Goal: Information Seeking & Learning: Learn about a topic

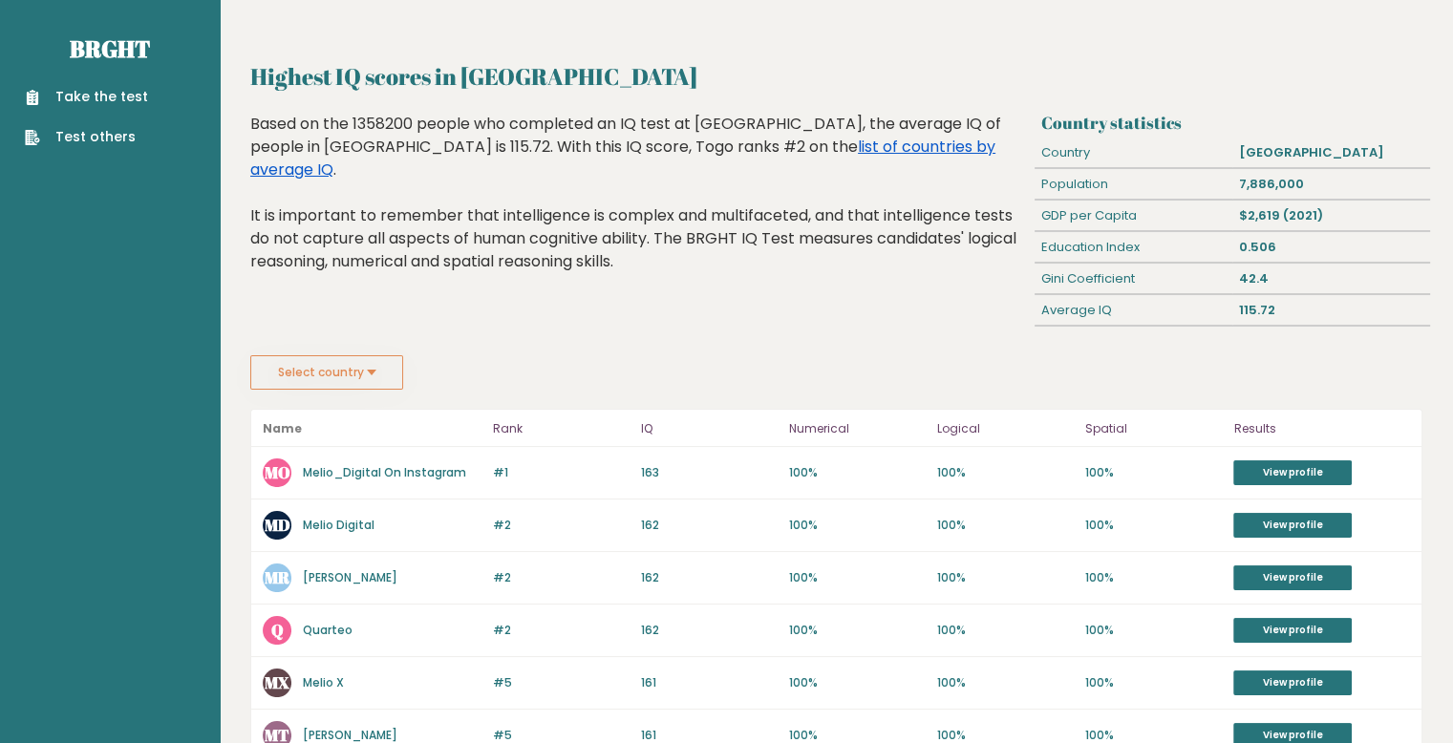
click at [672, 155] on link "list of countries by average IQ" at bounding box center [622, 158] width 745 height 45
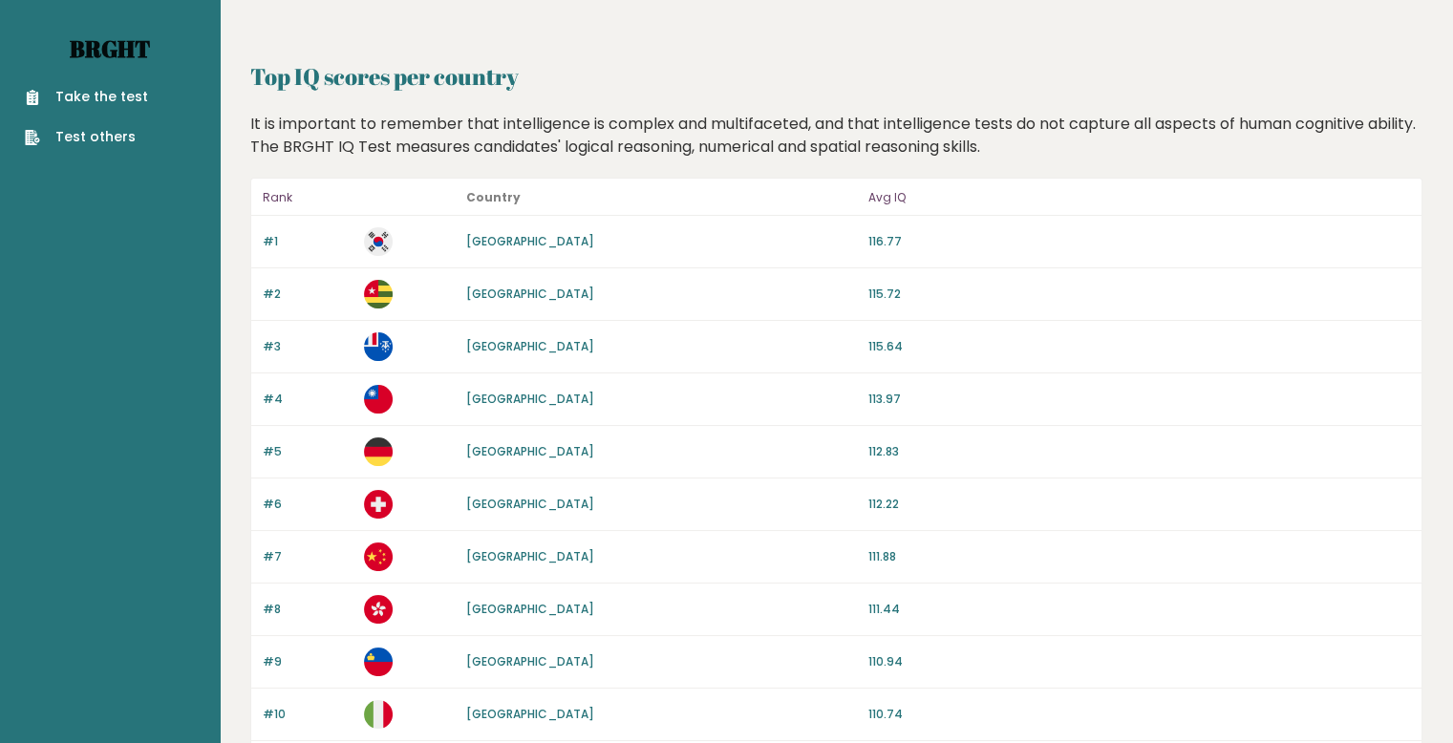
click at [126, 44] on link "Brght" at bounding box center [110, 48] width 80 height 31
click at [476, 291] on link "[GEOGRAPHIC_DATA]" at bounding box center [530, 294] width 128 height 16
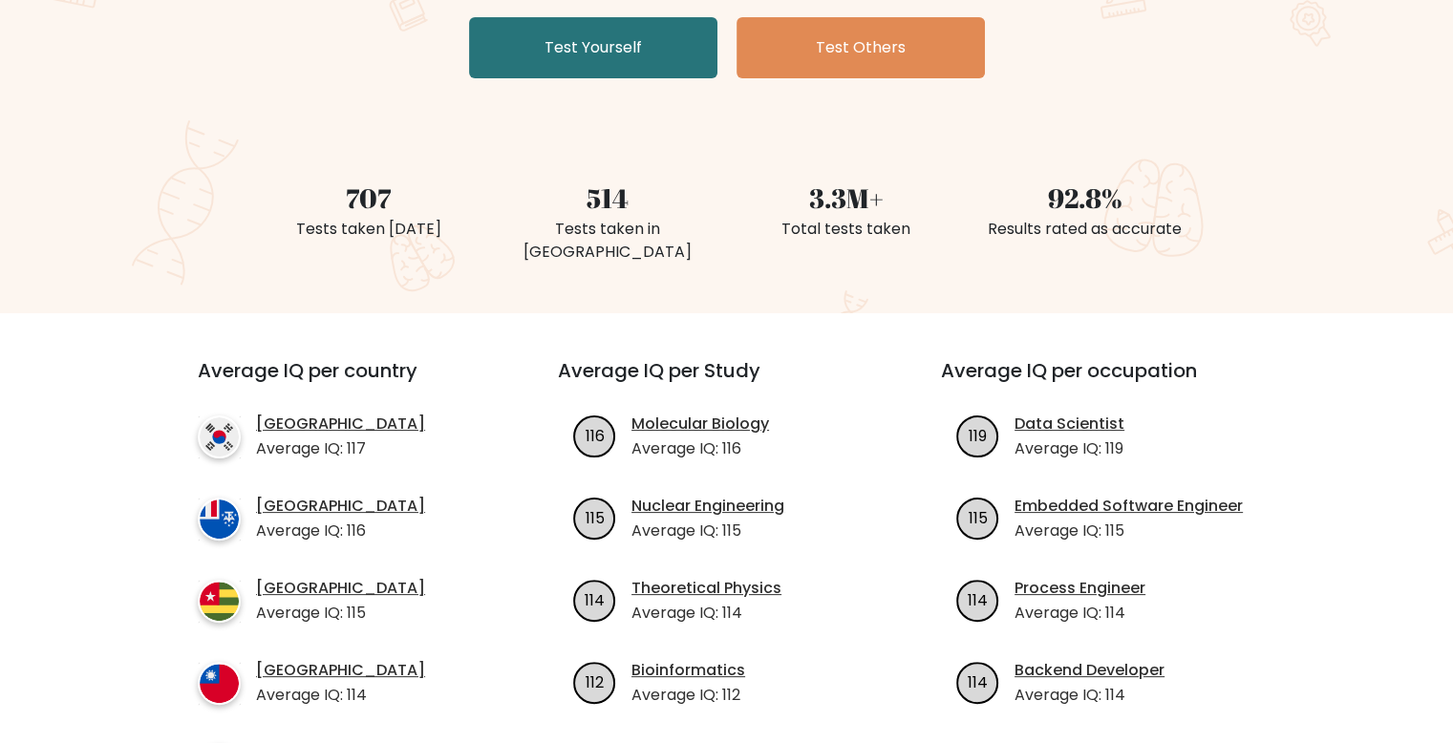
scroll to position [478, 0]
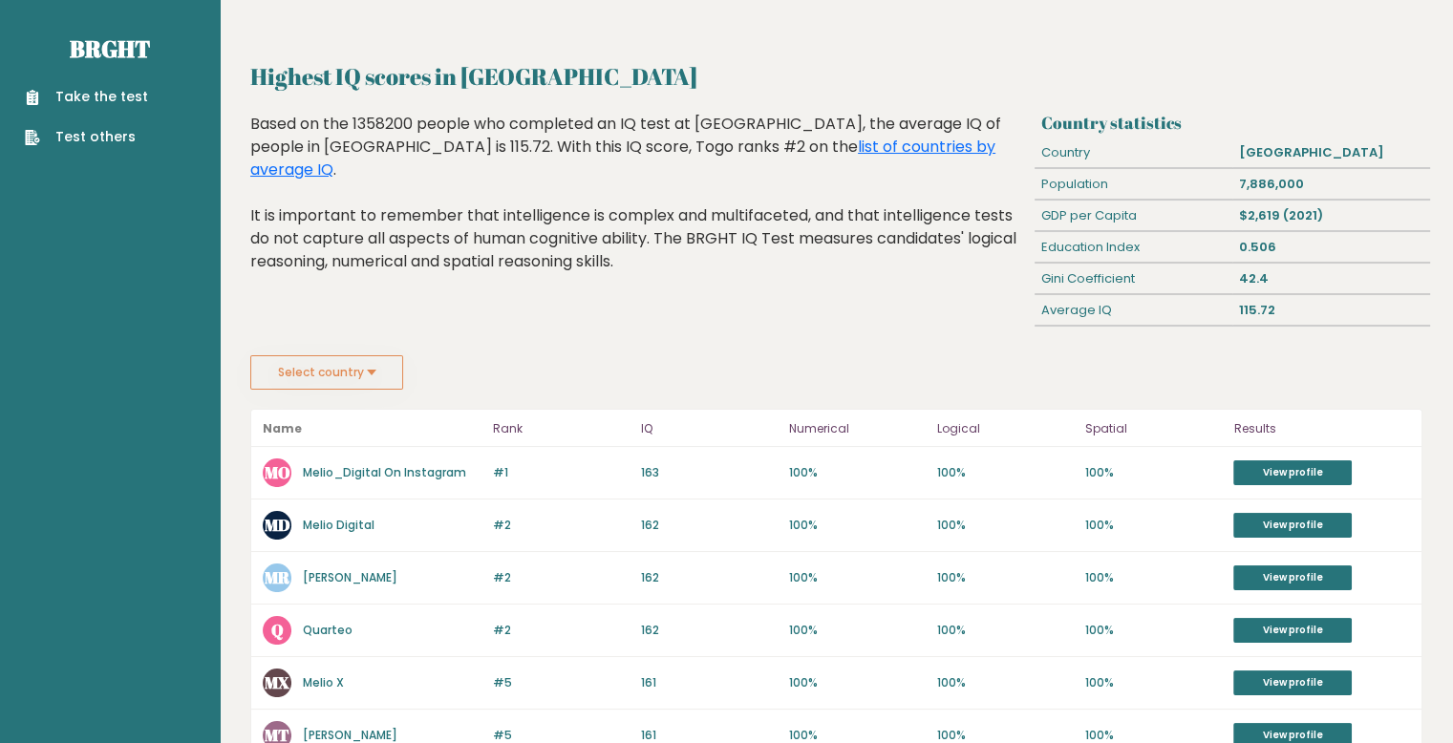
drag, startPoint x: 70, startPoint y: 92, endPoint x: 54, endPoint y: 85, distance: 17.6
click at [68, 93] on link "Take the test" at bounding box center [86, 97] width 123 height 20
click at [1276, 461] on link "View profile" at bounding box center [1292, 473] width 118 height 25
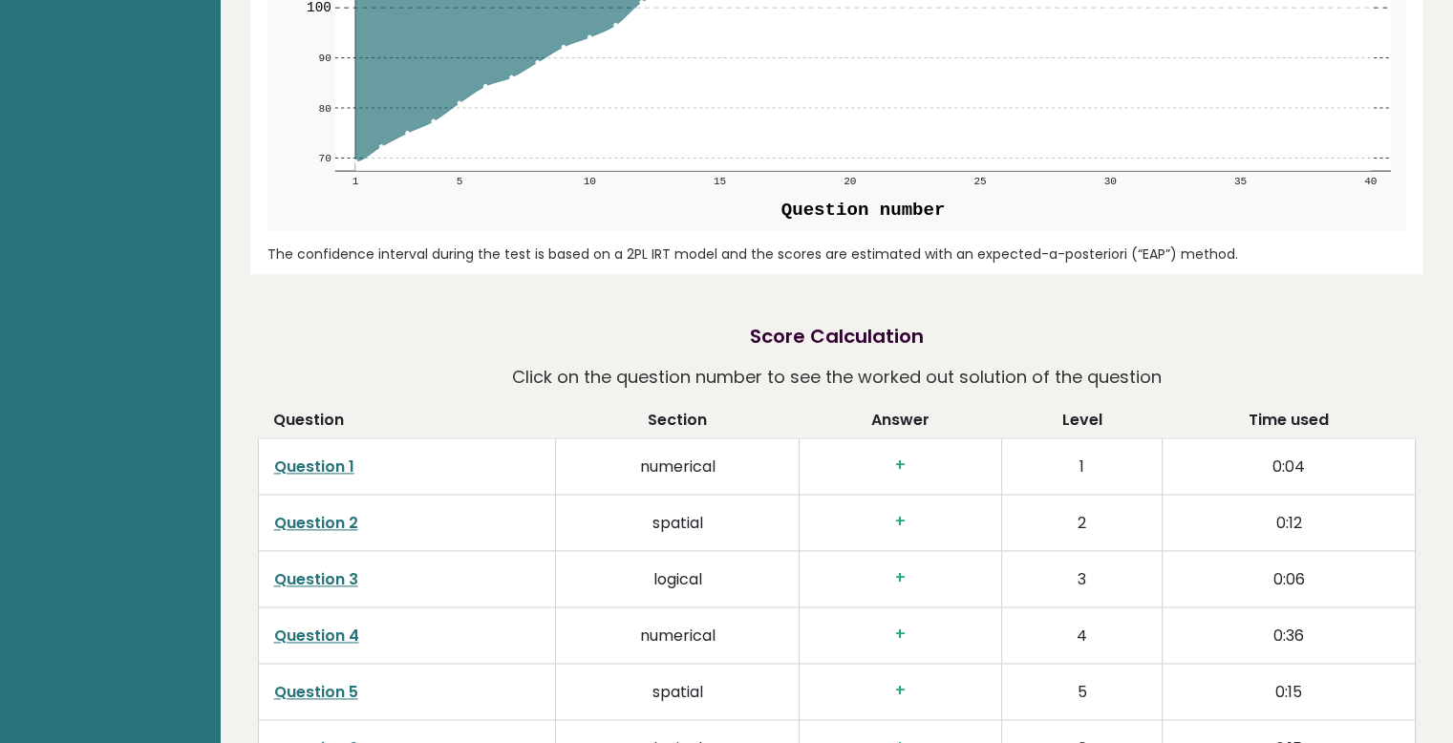
scroll to position [1911, 0]
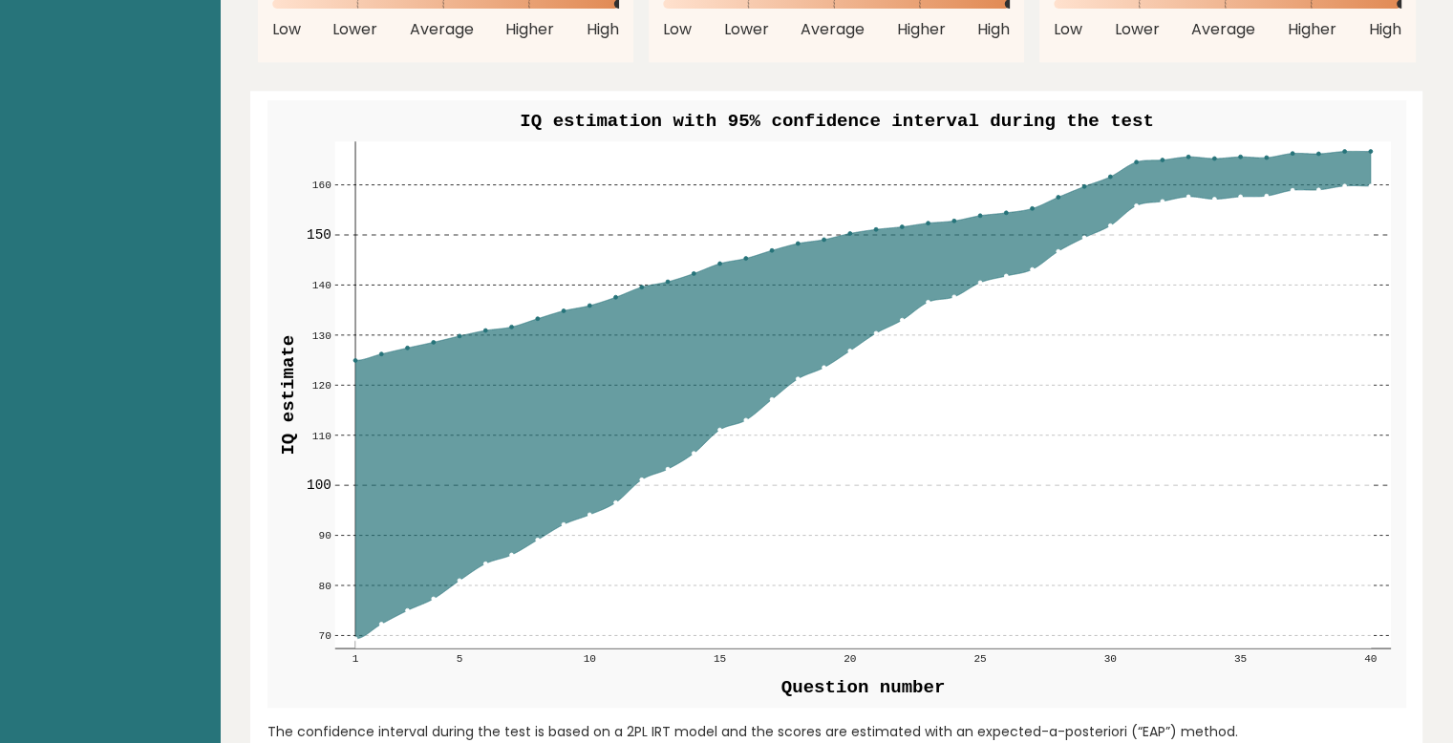
drag, startPoint x: 827, startPoint y: 313, endPoint x: 950, endPoint y: 255, distance: 135.5
click at [1009, 259] on icon at bounding box center [862, 394] width 1016 height 487
drag, startPoint x: 677, startPoint y: 248, endPoint x: 486, endPoint y: 280, distance: 193.7
click at [468, 306] on g "70 70 80 80 90 90 100 100 110 110 120 120 130 130 140 140 150 150 160 160 1 5 1…" at bounding box center [849, 402] width 1084 height 523
drag, startPoint x: 860, startPoint y: 283, endPoint x: 720, endPoint y: 184, distance: 170.7
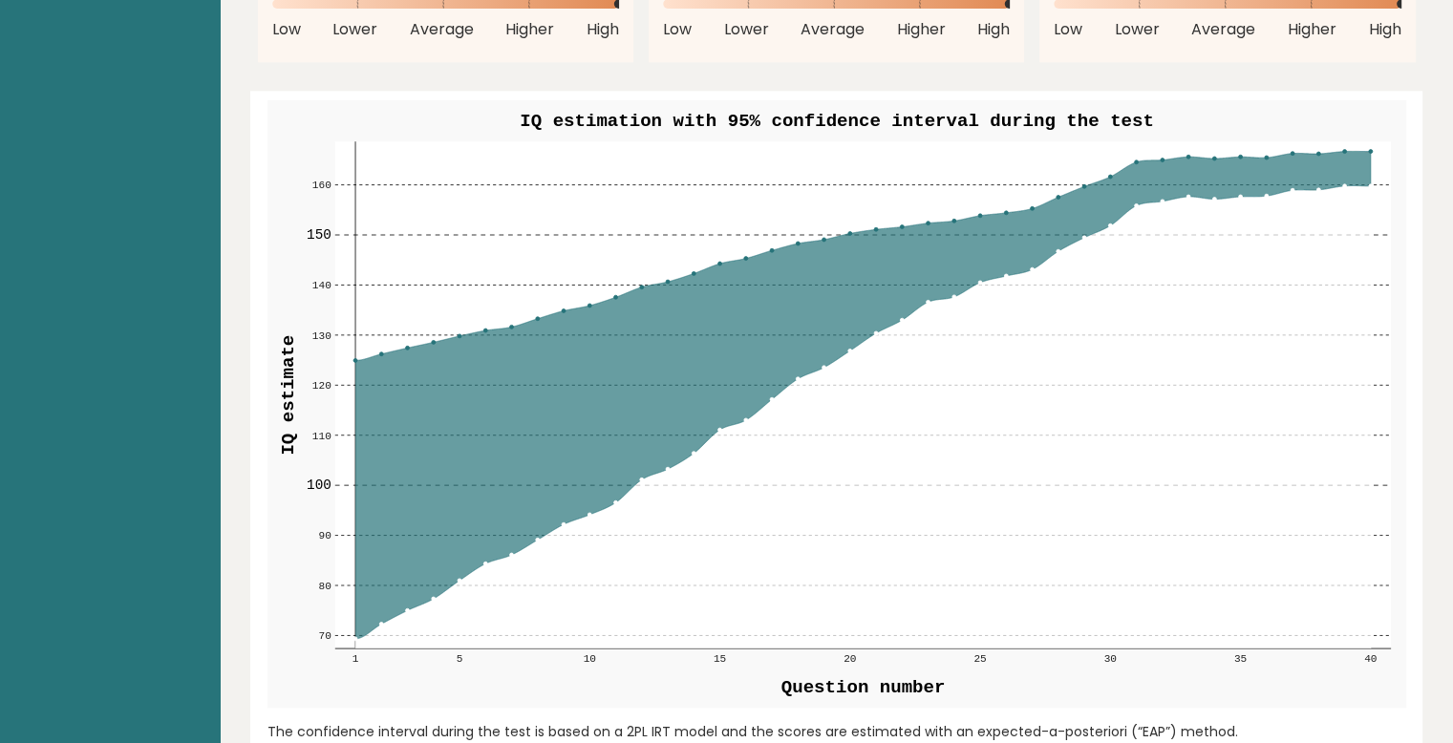
click at [649, 192] on g "70 70 80 80 90 90 100 100 110 110 120 120 130 130 140 140 150 150 160 160 1 5 1…" at bounding box center [849, 402] width 1084 height 523
drag, startPoint x: 1043, startPoint y: 216, endPoint x: 1238, endPoint y: 135, distance: 211.2
click at [1224, 133] on g "70 70 80 80 90 90 100 100 110 110 120 120 130 130 140 140 150 150 160 160 1 5 1…" at bounding box center [837, 404] width 1139 height 608
drag, startPoint x: 1326, startPoint y: 178, endPoint x: 741, endPoint y: 425, distance: 634.9
click at [1007, 267] on icon at bounding box center [862, 394] width 1016 height 487
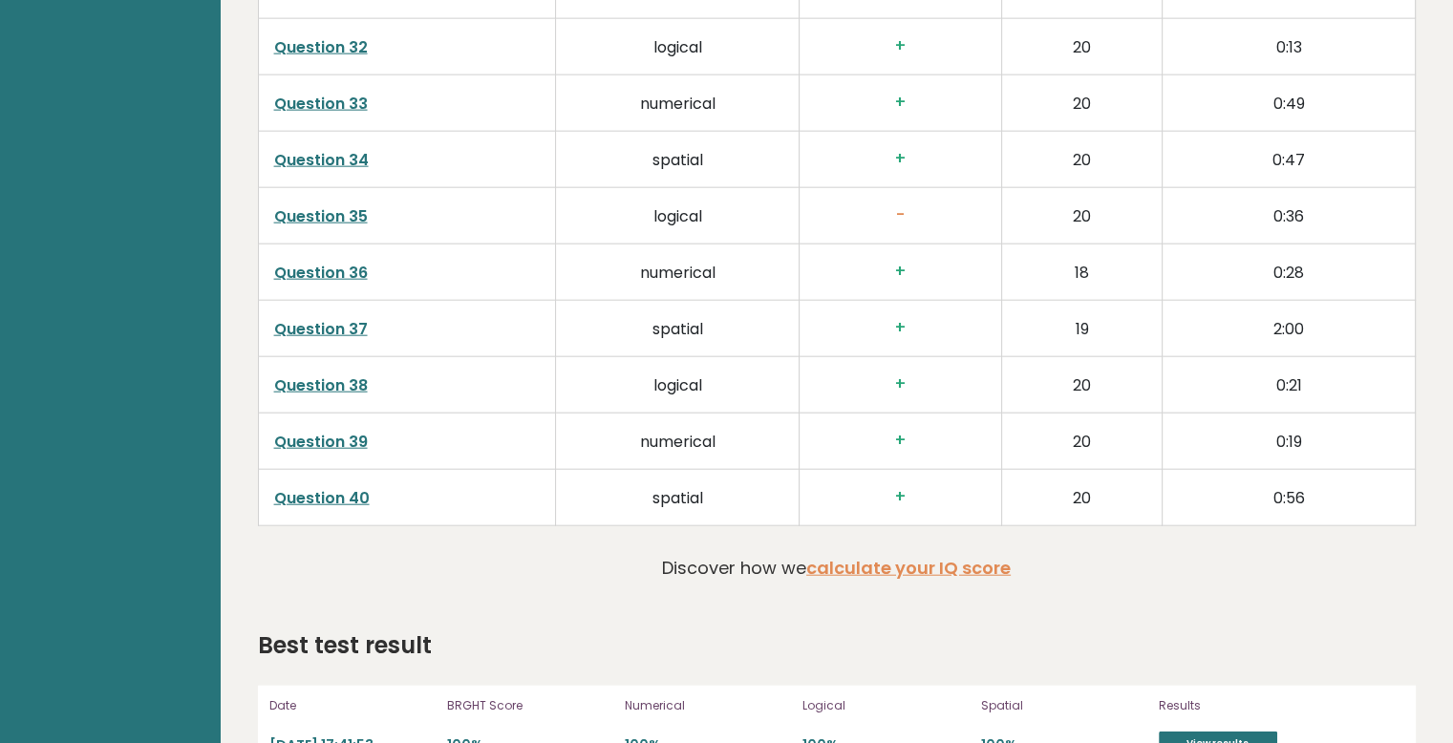
scroll to position [4600, 0]
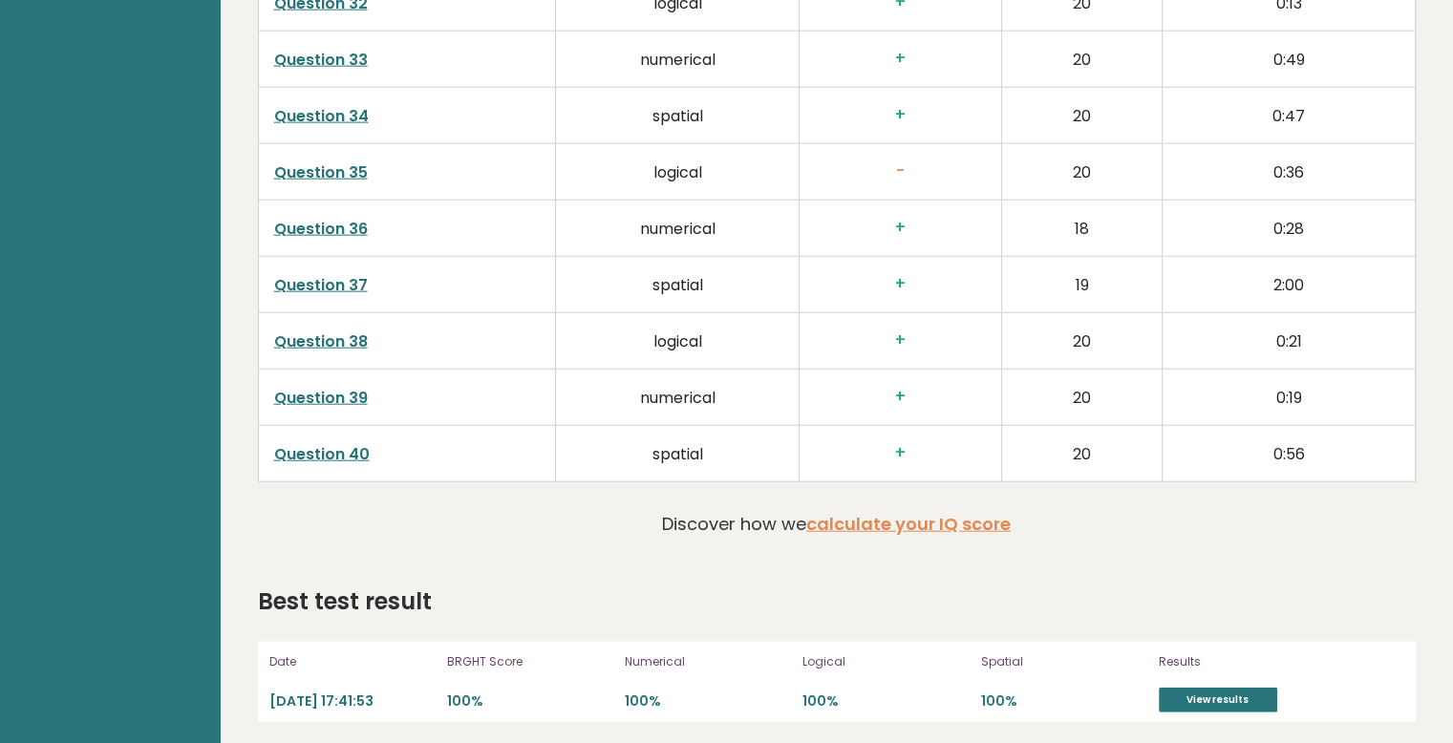
click at [329, 170] on link "Question 35" at bounding box center [321, 172] width 94 height 22
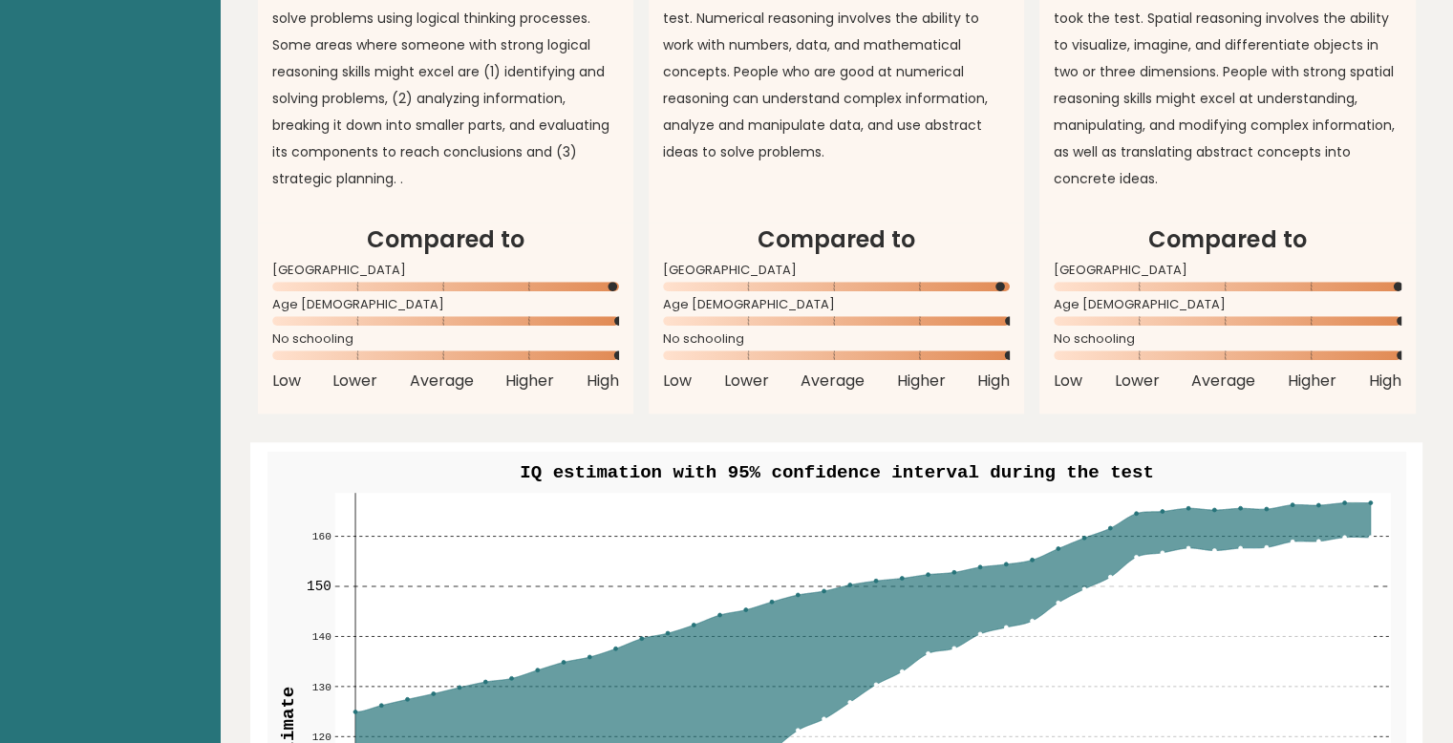
scroll to position [1892, 0]
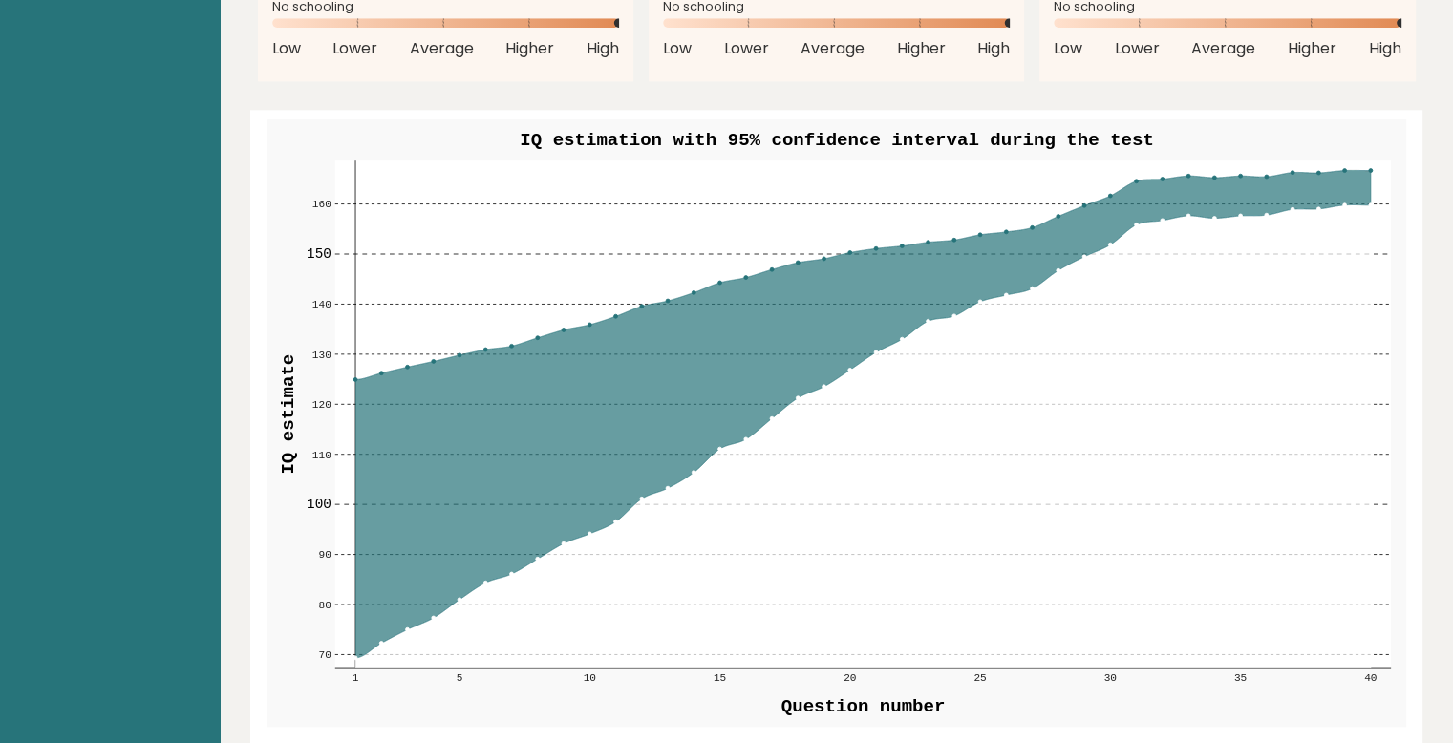
drag, startPoint x: 1107, startPoint y: 200, endPoint x: 875, endPoint y: 191, distance: 232.3
click at [875, 191] on g "70 70 80 80 90 90 100 100 110 110 120 120 130 130 140 140 150 150 160 160 1 5 1…" at bounding box center [849, 422] width 1084 height 523
drag, startPoint x: 685, startPoint y: 391, endPoint x: 871, endPoint y: 207, distance: 261.5
click at [869, 209] on g "70 70 80 80 90 90 100 100 110 110 120 120 130 130 140 140 150 150 160 160 1 5 1…" at bounding box center [849, 422] width 1084 height 523
drag, startPoint x: 304, startPoint y: 452, endPoint x: 342, endPoint y: 404, distance: 61.2
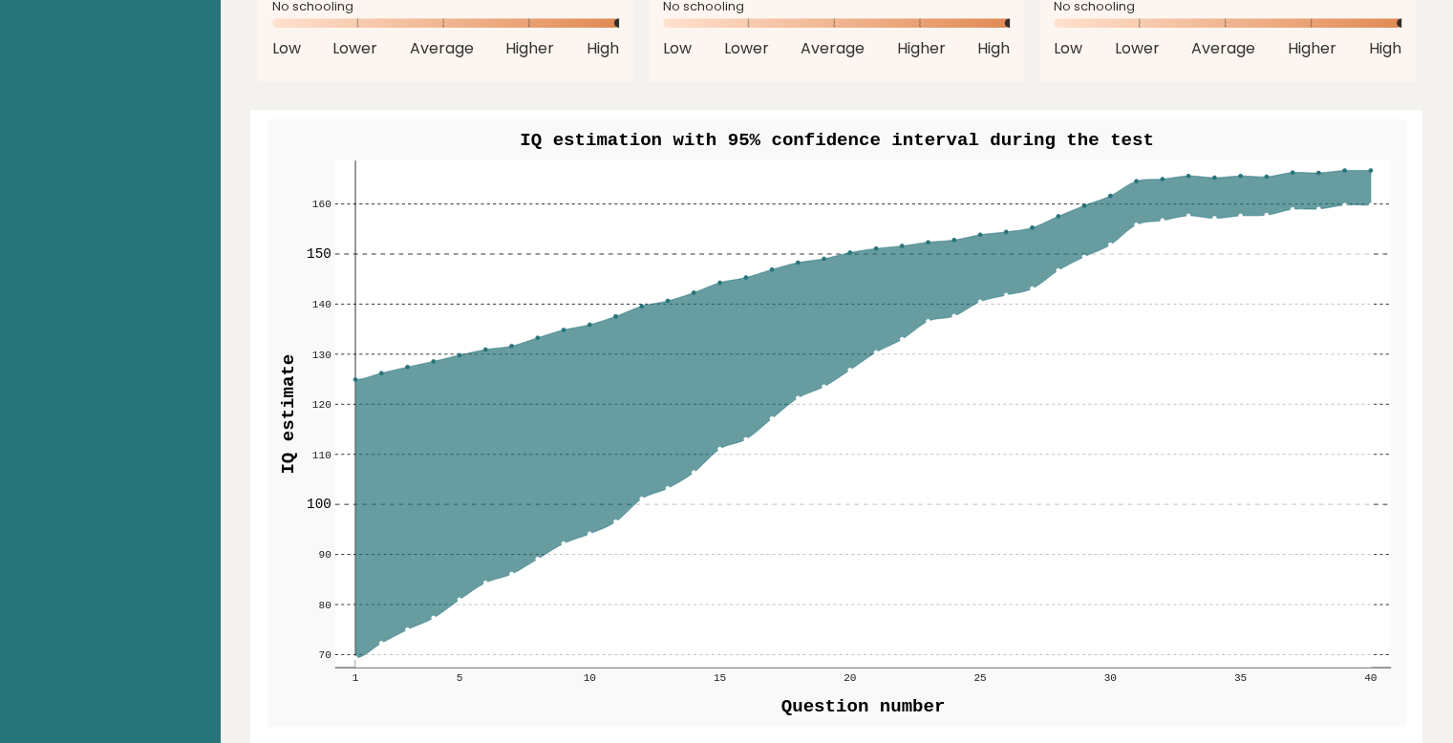
click at [302, 428] on g "70 70 80 80 90 90 100 100 110 110 120 120 130 130 140 140 150 150 160 160 1 5 1…" at bounding box center [837, 423] width 1139 height 608
click at [332, 406] on rect at bounding box center [837, 423] width 1139 height 608
drag, startPoint x: 550, startPoint y: 424, endPoint x: 442, endPoint y: 440, distance: 109.2
click at [491, 437] on icon at bounding box center [862, 413] width 1016 height 487
click at [354, 377] on circle at bounding box center [356, 379] width 4 height 4
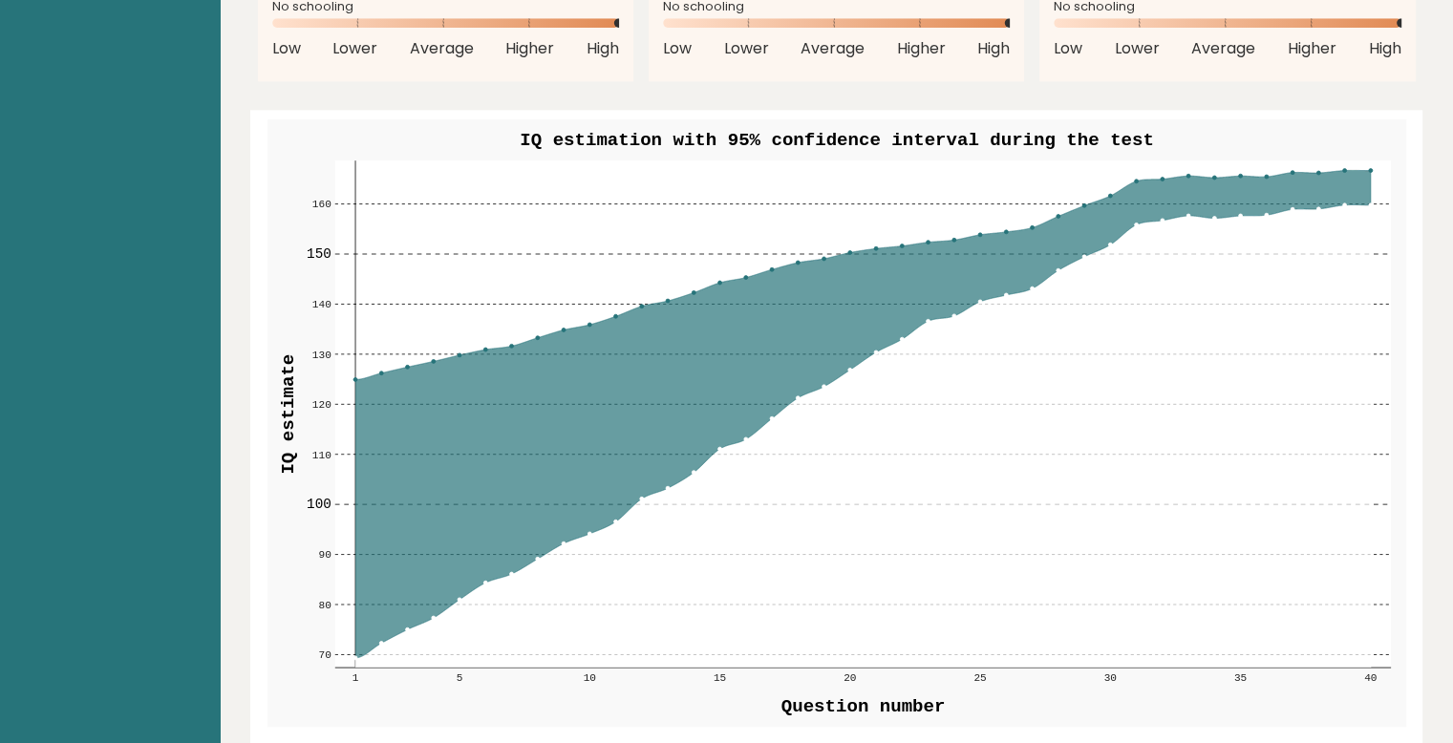
click at [354, 377] on circle at bounding box center [356, 379] width 4 height 4
drag, startPoint x: 375, startPoint y: 367, endPoint x: 473, endPoint y: 338, distance: 101.6
click at [473, 338] on rect at bounding box center [862, 414] width 1056 height 507
drag, startPoint x: 473, startPoint y: 338, endPoint x: 467, endPoint y: 347, distance: 10.3
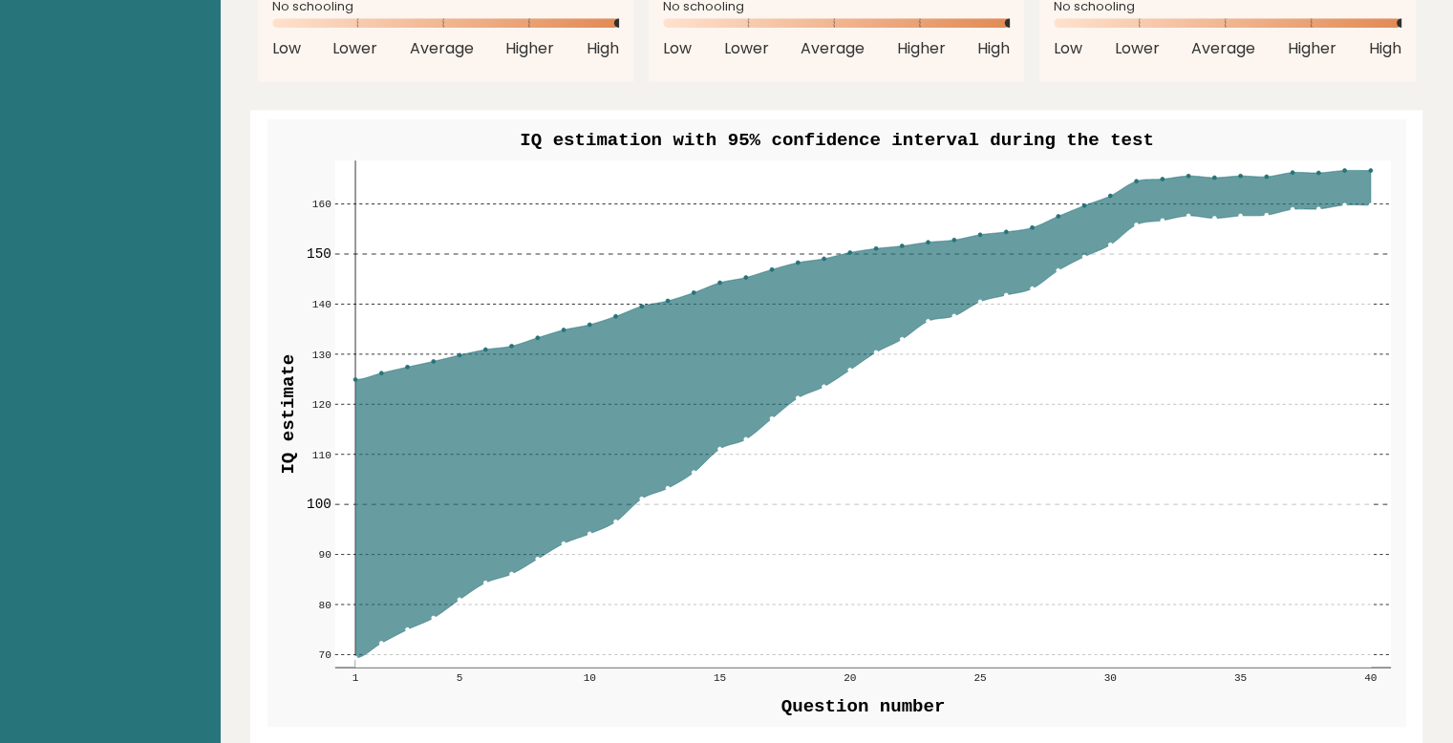
click at [541, 339] on g "70 70 80 80 90 90 100 100 110 110 120 120 130 130 140 140 150 150 160 160 1 5 1…" at bounding box center [849, 422] width 1084 height 523
drag, startPoint x: 390, startPoint y: 346, endPoint x: 508, endPoint y: 346, distance: 118.5
click at [512, 344] on g "70 70 80 80 90 90 100 100 110 110 120 120 130 130 140 140 150 150 160 160 1 5 1…" at bounding box center [837, 423] width 1139 height 608
drag, startPoint x: 596, startPoint y: 342, endPoint x: 600, endPoint y: 304, distance: 38.4
click at [601, 300] on g "70 70 80 80 90 90 100 100 110 110 120 120 130 130 140 140 150 150 160 160 1 5 1…" at bounding box center [849, 422] width 1084 height 523
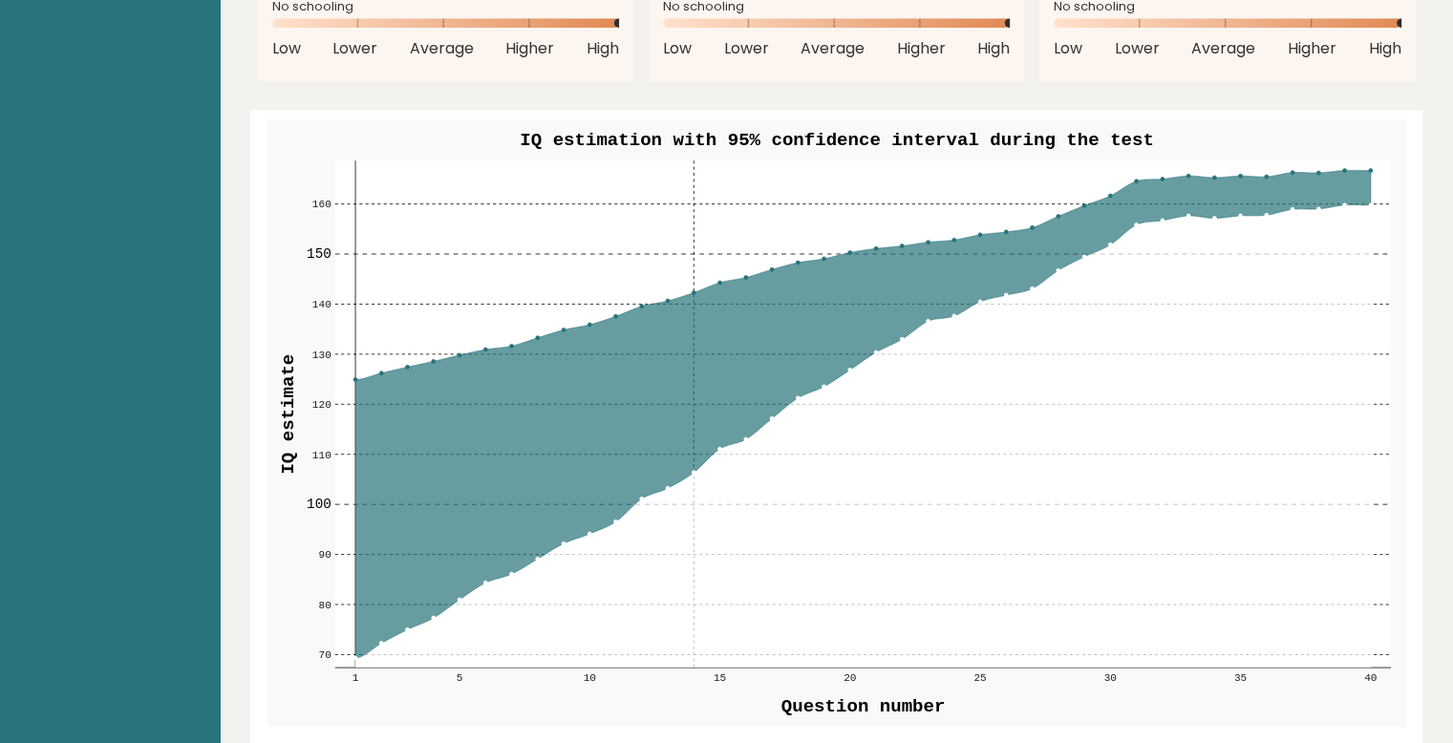
drag, startPoint x: 624, startPoint y: 317, endPoint x: 693, endPoint y: 272, distance: 82.2
click at [711, 245] on g "70 70 80 80 90 90 100 100 110 110 120 120 130 130 140 140 150 150 160 160 1 5 1…" at bounding box center [849, 422] width 1084 height 523
drag, startPoint x: 696, startPoint y: 290, endPoint x: 703, endPoint y: 267, distance: 25.1
click at [703, 225] on rect at bounding box center [862, 414] width 1056 height 507
drag, startPoint x: 718, startPoint y: 282, endPoint x: 1299, endPoint y: 173, distance: 592.0
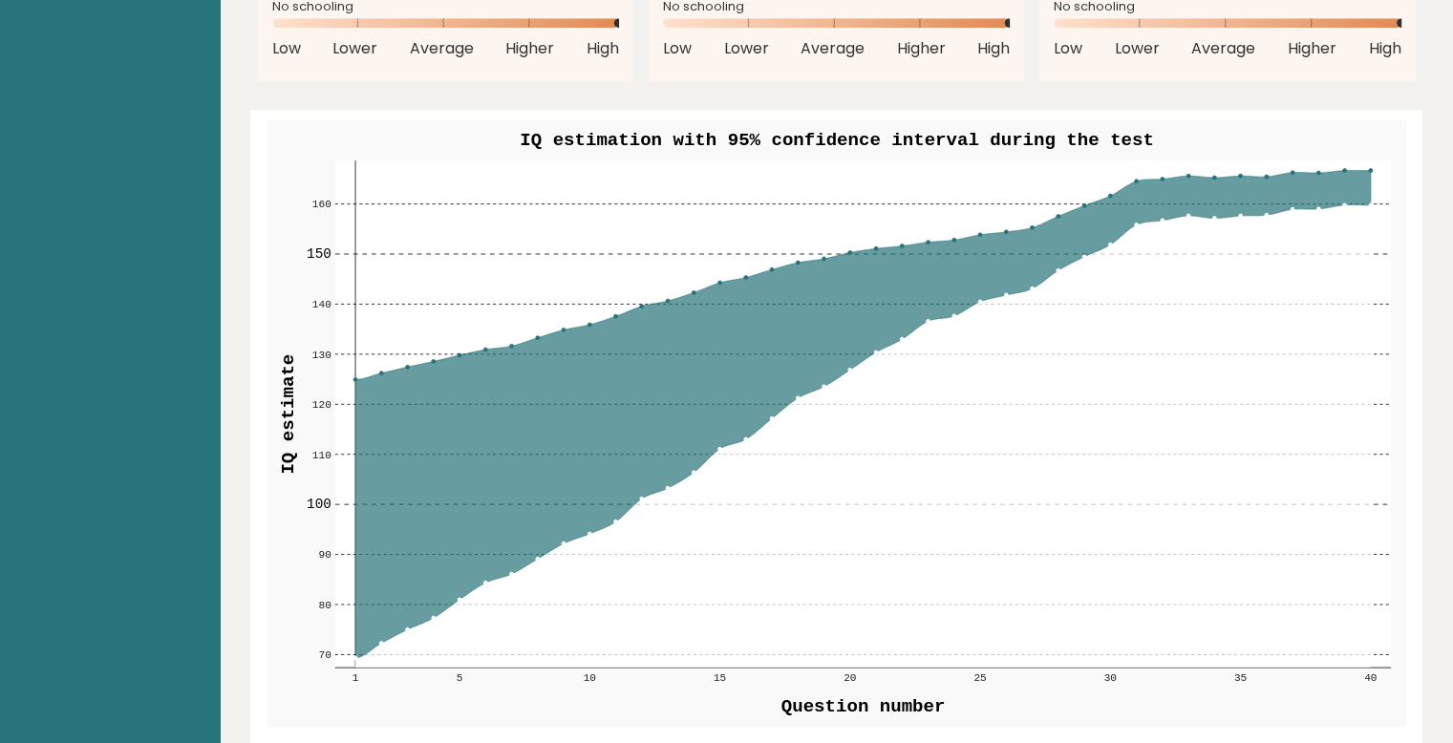
click at [1307, 159] on g "70 70 80 80 90 90 100 100 110 110 120 120 130 130 140 140 150 150 160 160 1 5 1…" at bounding box center [837, 423] width 1139 height 608
drag, startPoint x: 1177, startPoint y: 202, endPoint x: 780, endPoint y: 249, distance: 400.3
click at [810, 274] on icon at bounding box center [862, 413] width 1016 height 487
drag, startPoint x: 666, startPoint y: 361, endPoint x: 669, endPoint y: 323, distance: 38.3
click at [659, 332] on icon at bounding box center [862, 413] width 1016 height 487
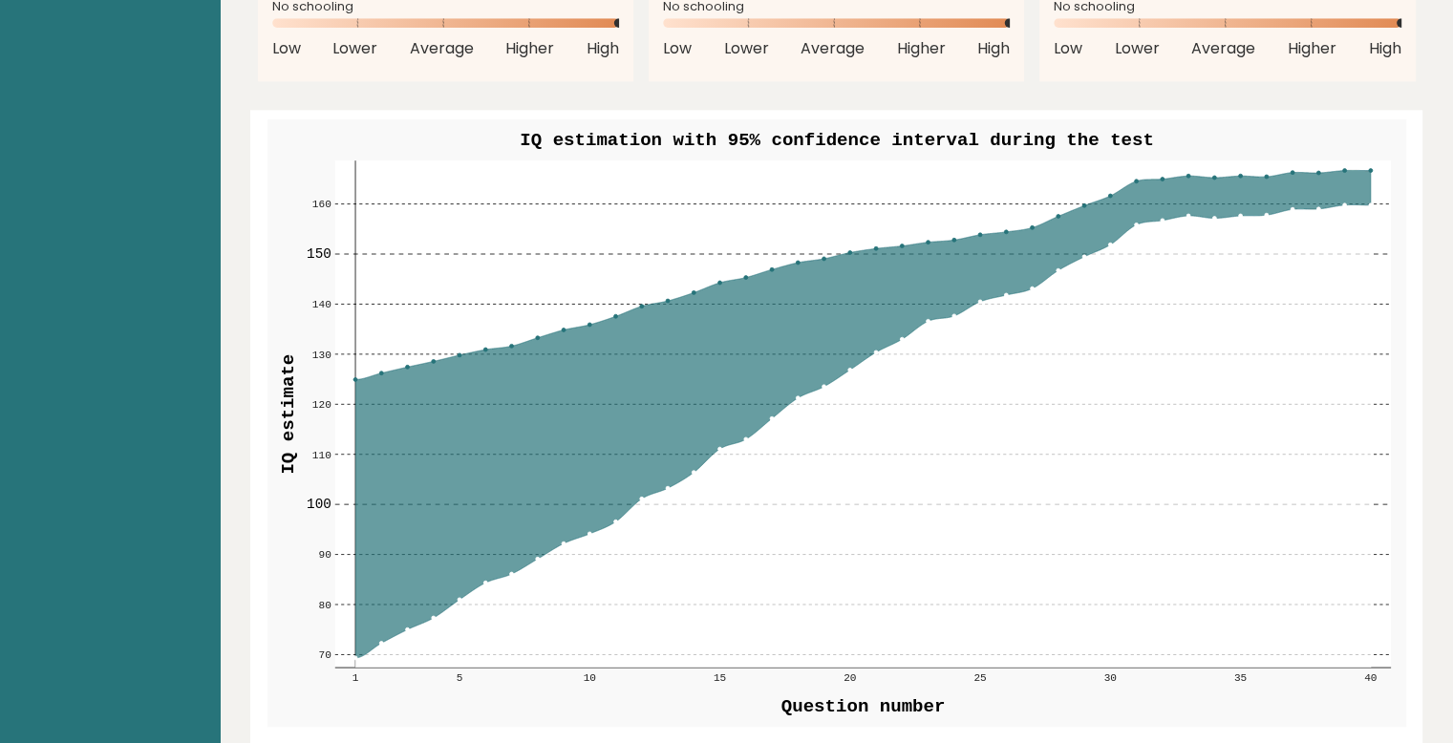
drag, startPoint x: 733, startPoint y: 330, endPoint x: 742, endPoint y: 319, distance: 14.2
drag, startPoint x: 742, startPoint y: 319, endPoint x: 651, endPoint y: 363, distance: 101.7
drag, startPoint x: 651, startPoint y: 363, endPoint x: 592, endPoint y: 430, distance: 88.7
drag, startPoint x: 592, startPoint y: 430, endPoint x: 1101, endPoint y: 272, distance: 532.2
drag, startPoint x: 1101, startPoint y: 272, endPoint x: 891, endPoint y: 433, distance: 263.7
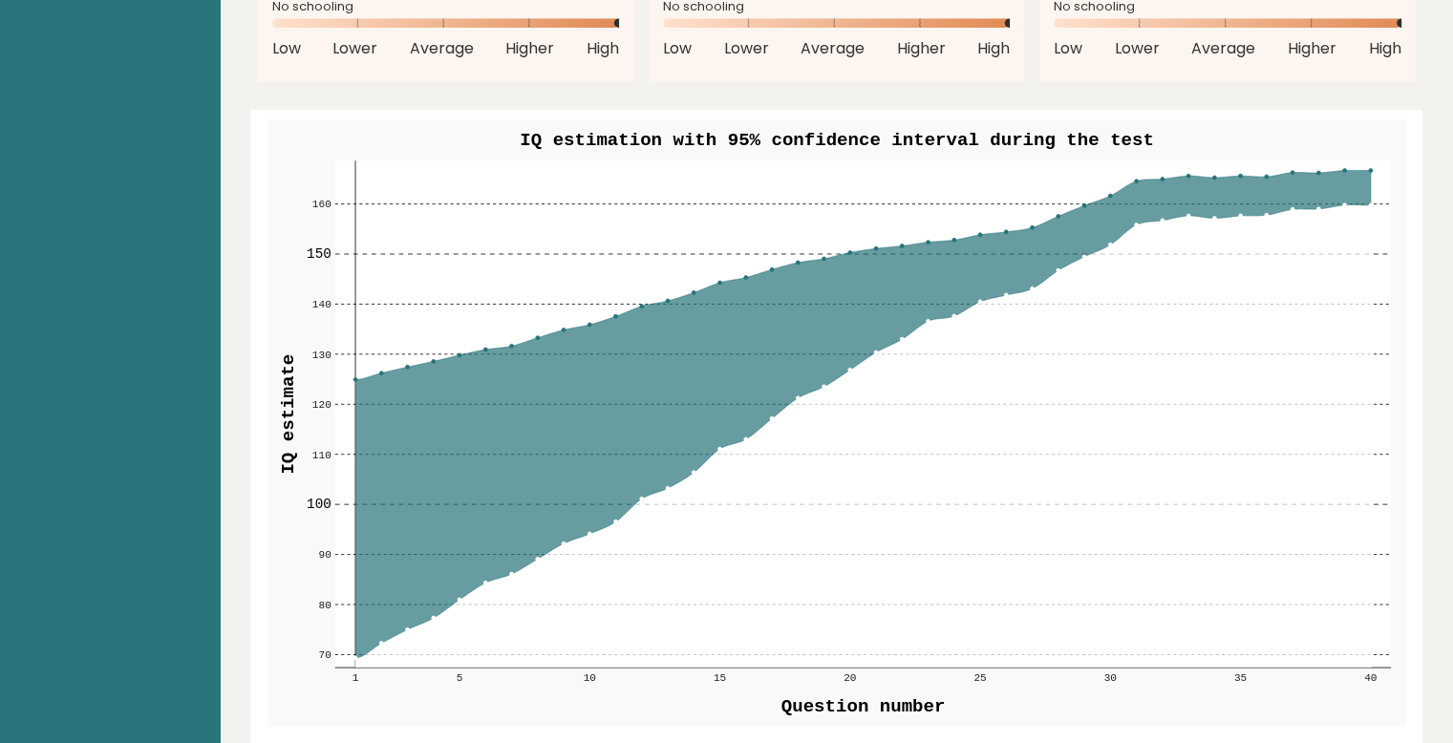
drag, startPoint x: 891, startPoint y: 433, endPoint x: 890, endPoint y: 566, distance: 132.8
drag, startPoint x: 890, startPoint y: 566, endPoint x: 748, endPoint y: 620, distance: 152.4
drag, startPoint x: 748, startPoint y: 620, endPoint x: 547, endPoint y: 184, distance: 480.1
drag, startPoint x: 547, startPoint y: 184, endPoint x: 943, endPoint y: 334, distance: 423.9
click at [943, 334] on icon at bounding box center [862, 436] width 1016 height 463
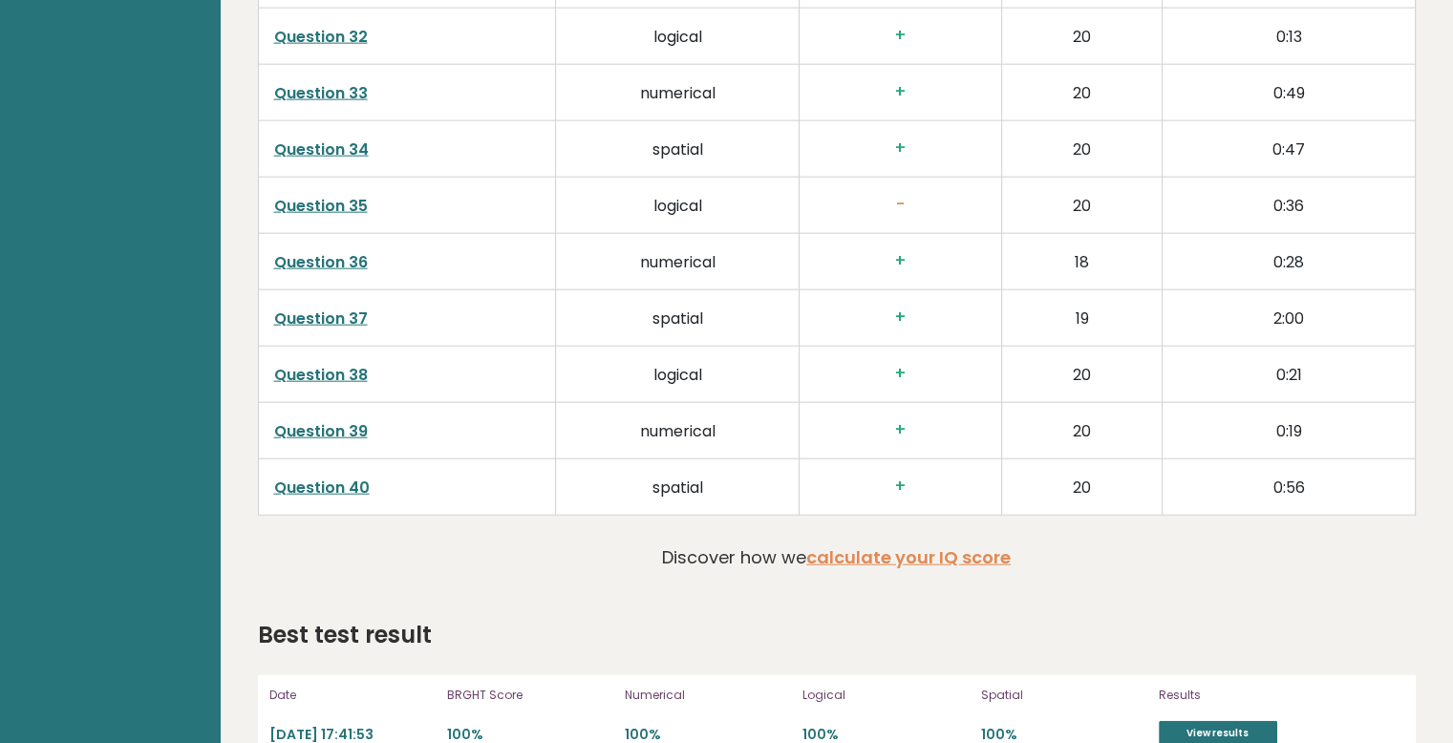
scroll to position [4600, 0]
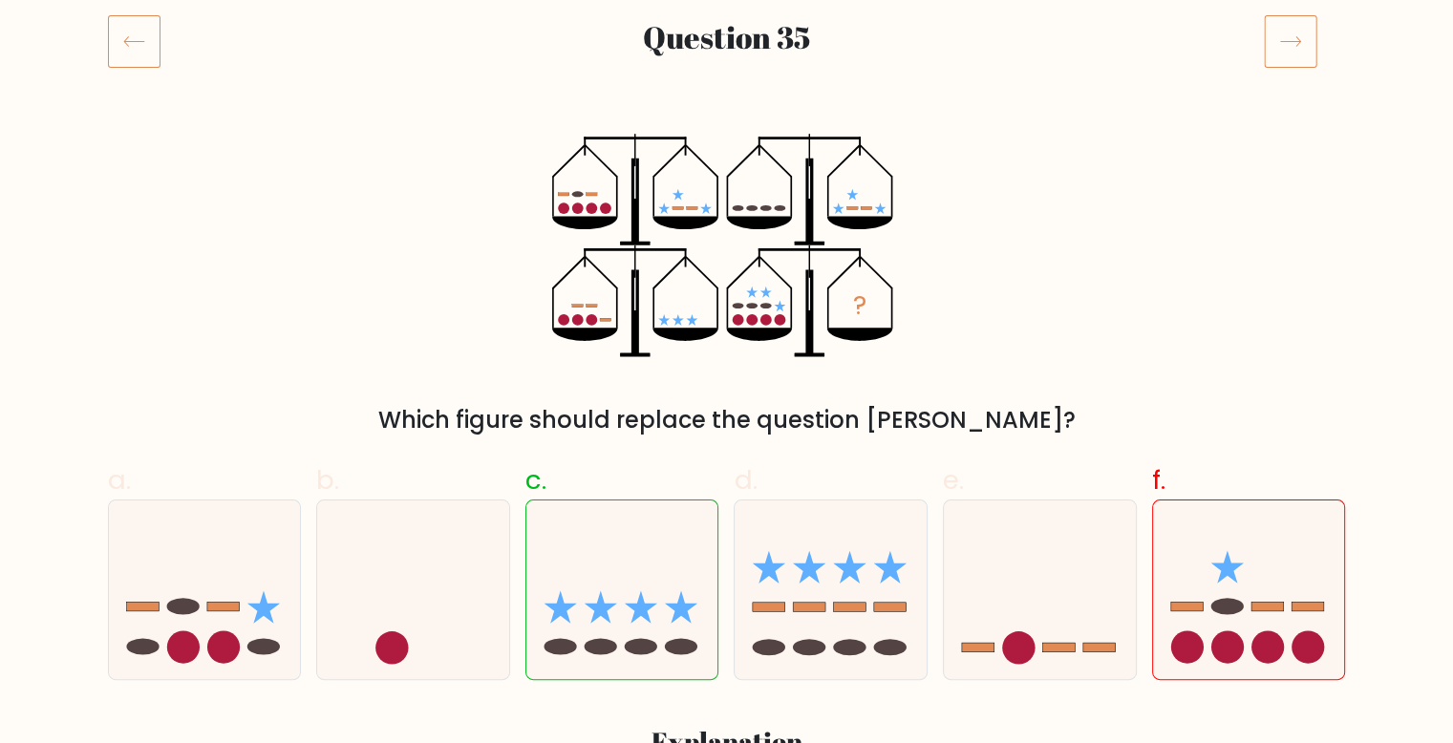
scroll to position [478, 0]
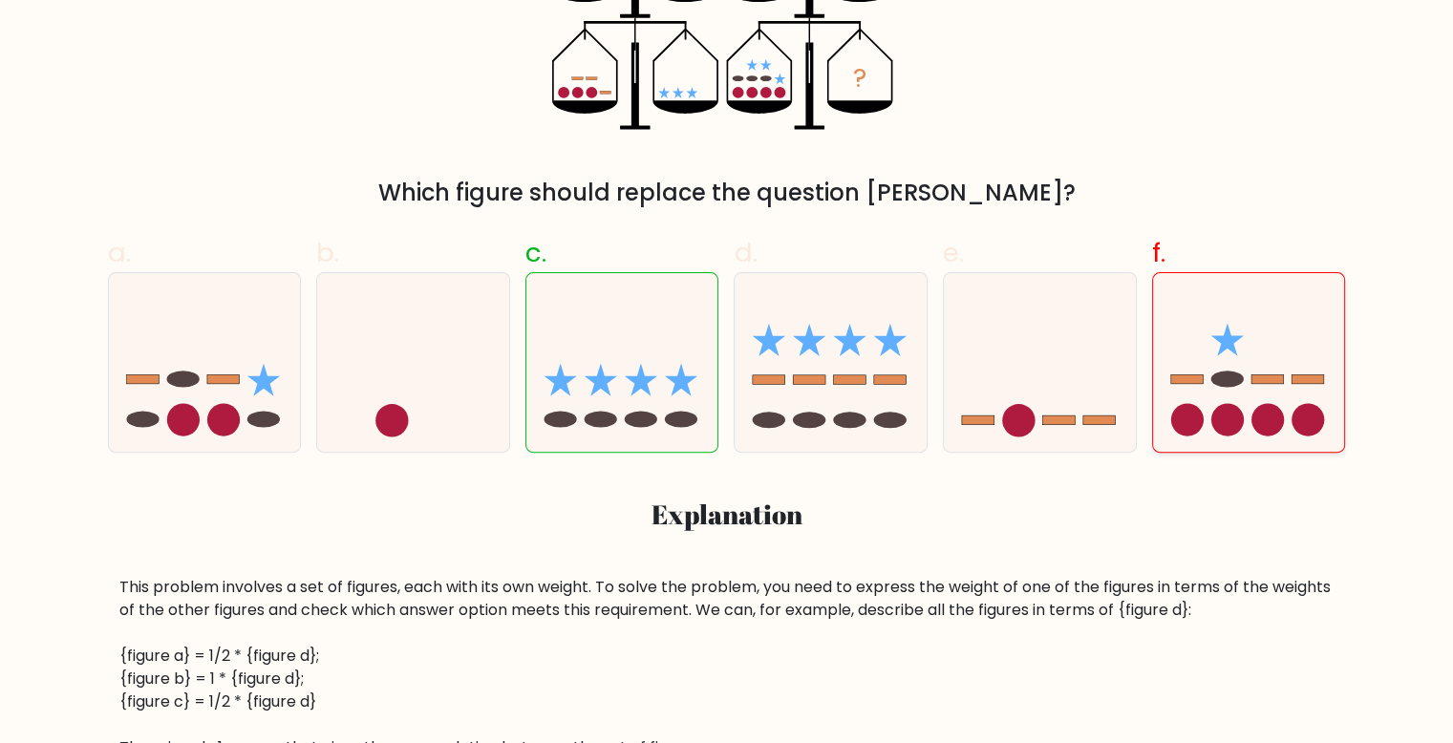
click at [1212, 330] on icon at bounding box center [1249, 362] width 192 height 159
radio input "true"
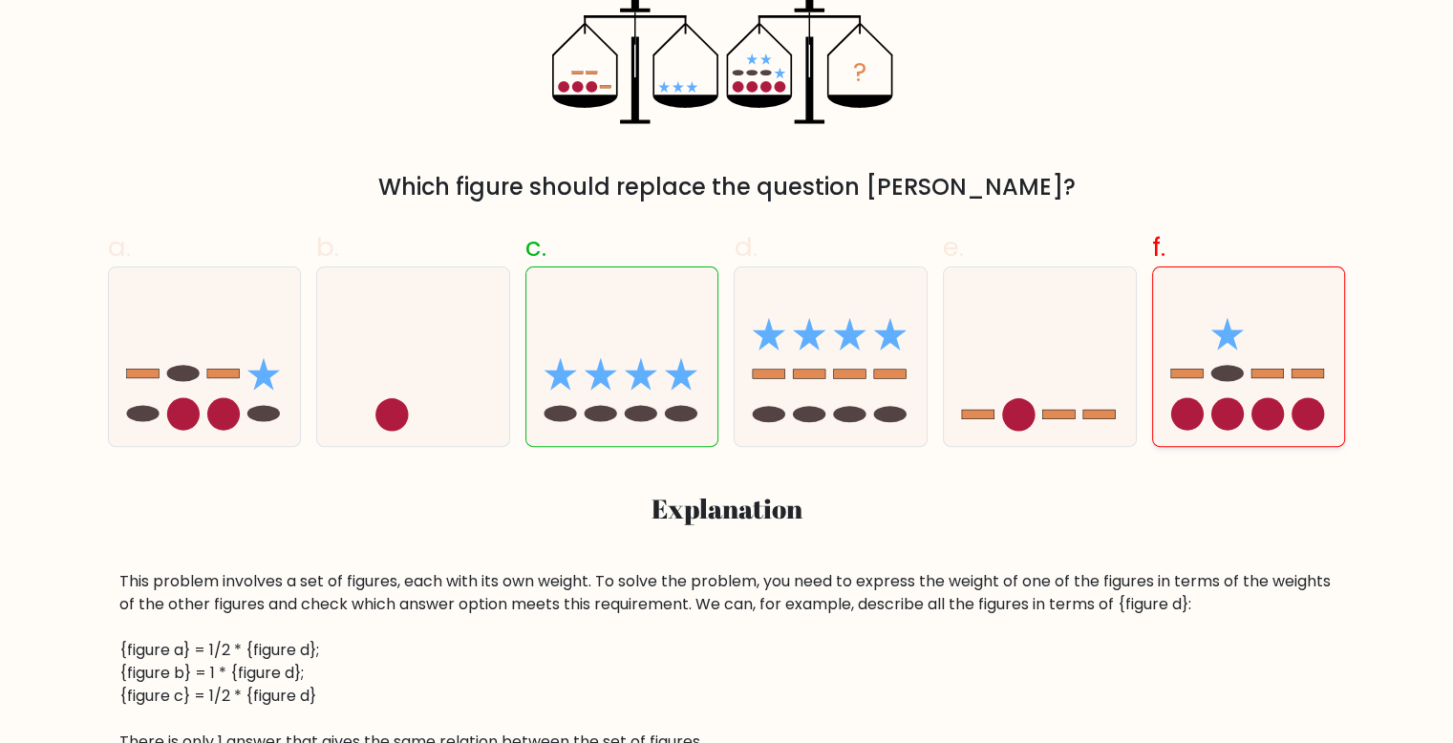
click at [1215, 383] on icon at bounding box center [1249, 356] width 192 height 159
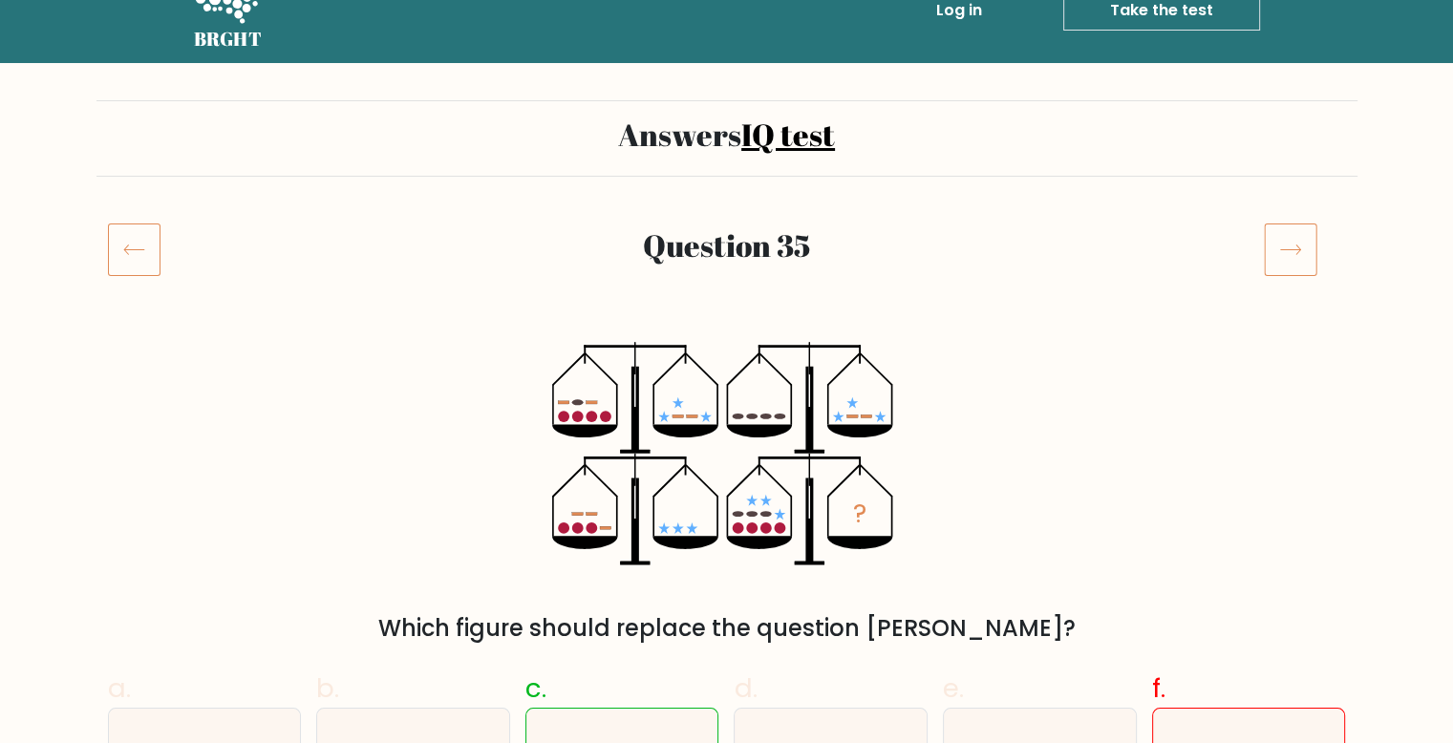
scroll to position [6, 0]
